Goal: Check status

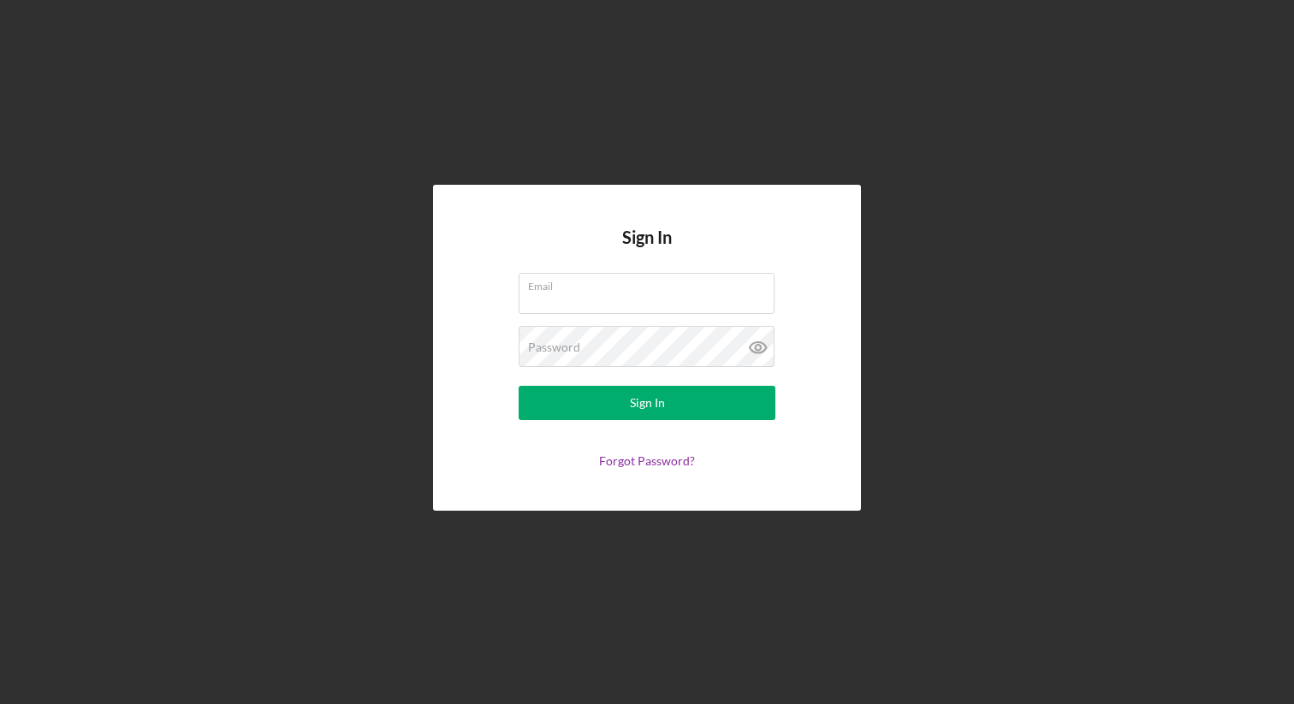
click at [0, 703] on com-1password-button at bounding box center [0, 704] width 0 height 0
type input "[PERSON_NAME][EMAIL_ADDRESS][DOMAIN_NAME]"
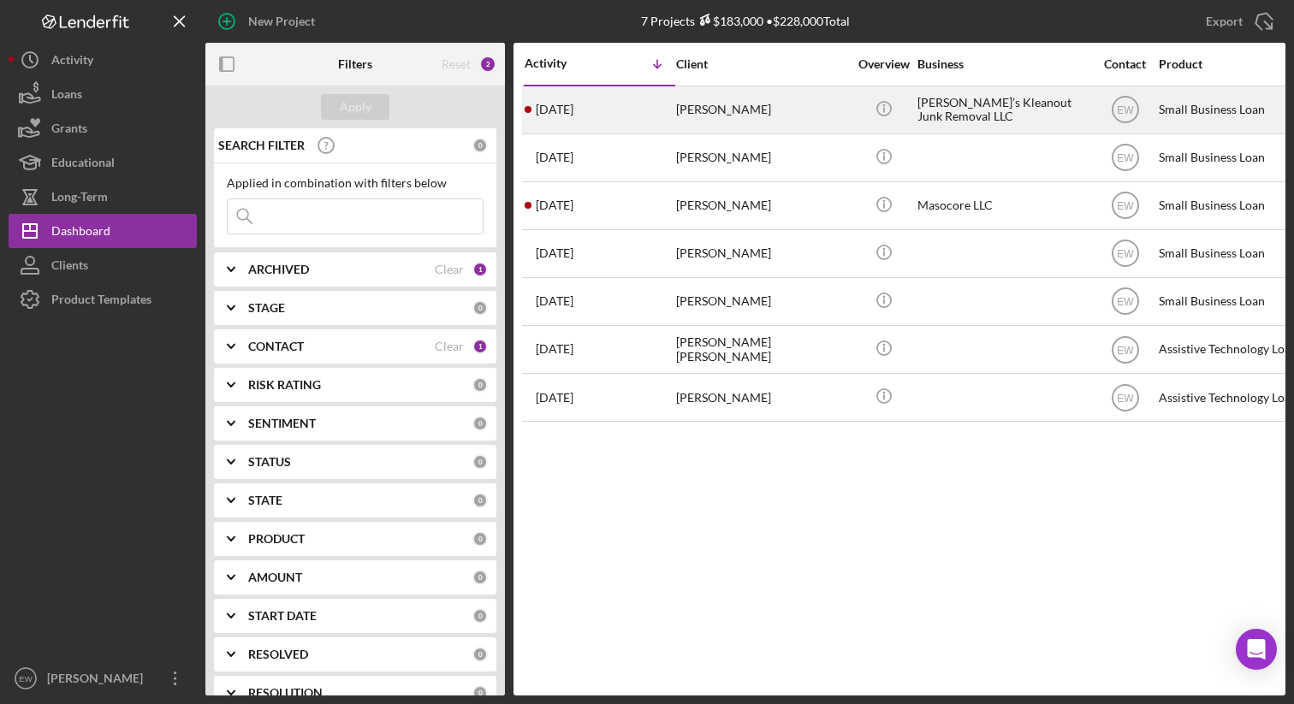
click at [609, 105] on div "[DATE] [PERSON_NAME]" at bounding box center [600, 109] width 150 height 45
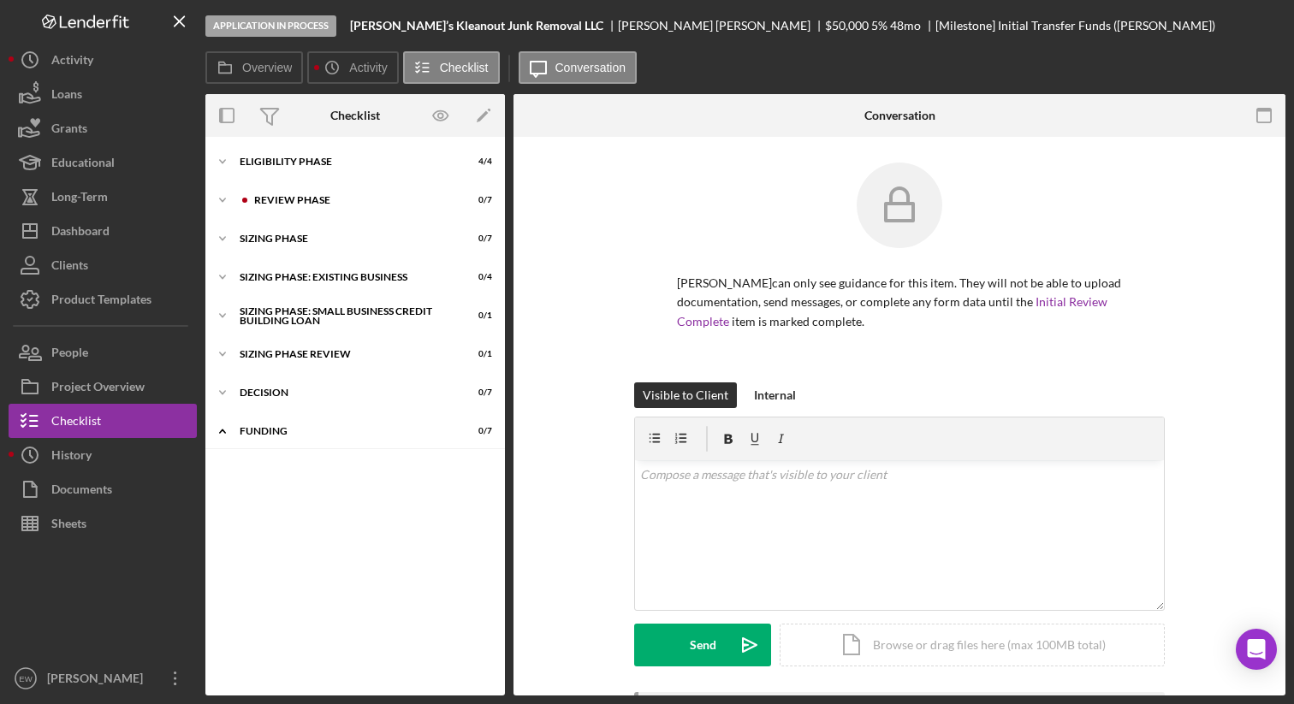
scroll to position [11, 0]
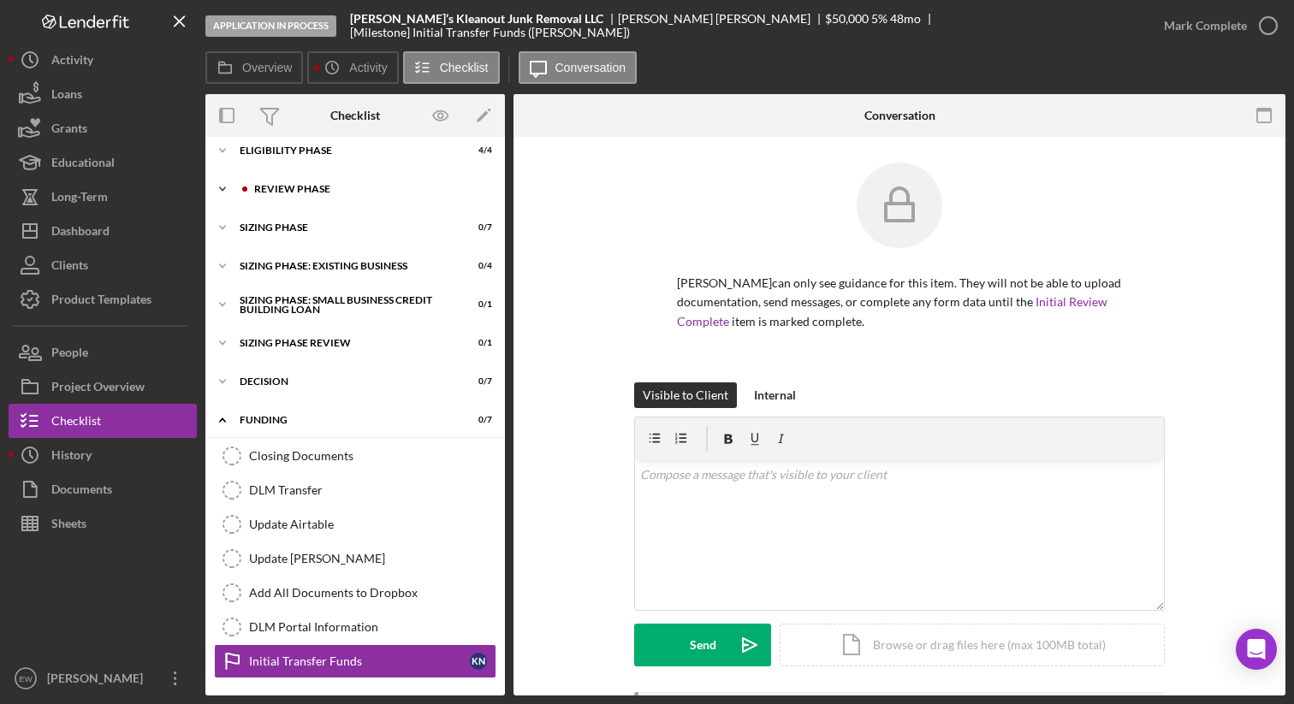
click at [260, 193] on div "REVIEW PHASE" at bounding box center [368, 189] width 229 height 10
